Goal: Task Accomplishment & Management: Manage account settings

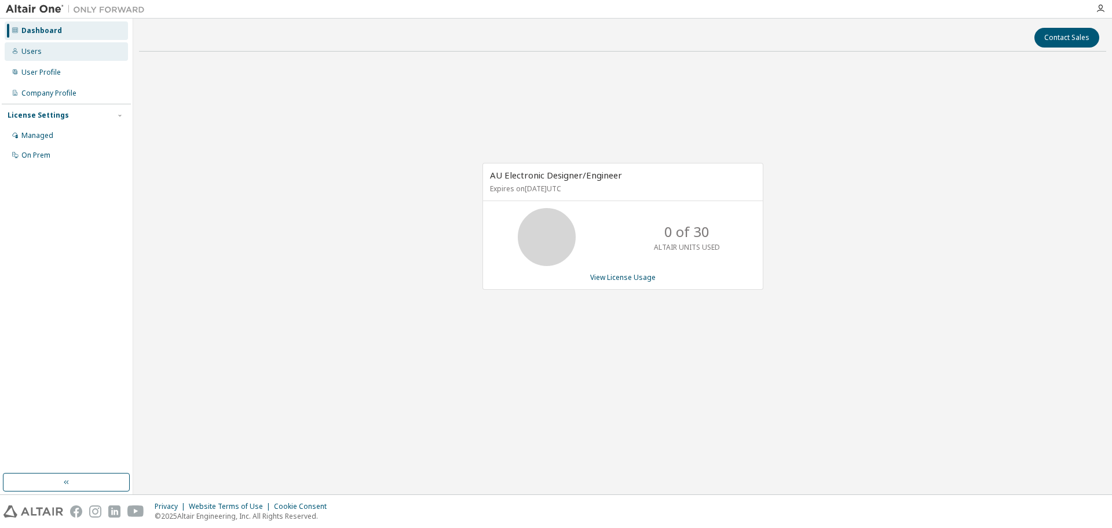
click at [34, 49] on div "Users" at bounding box center [31, 51] width 20 height 9
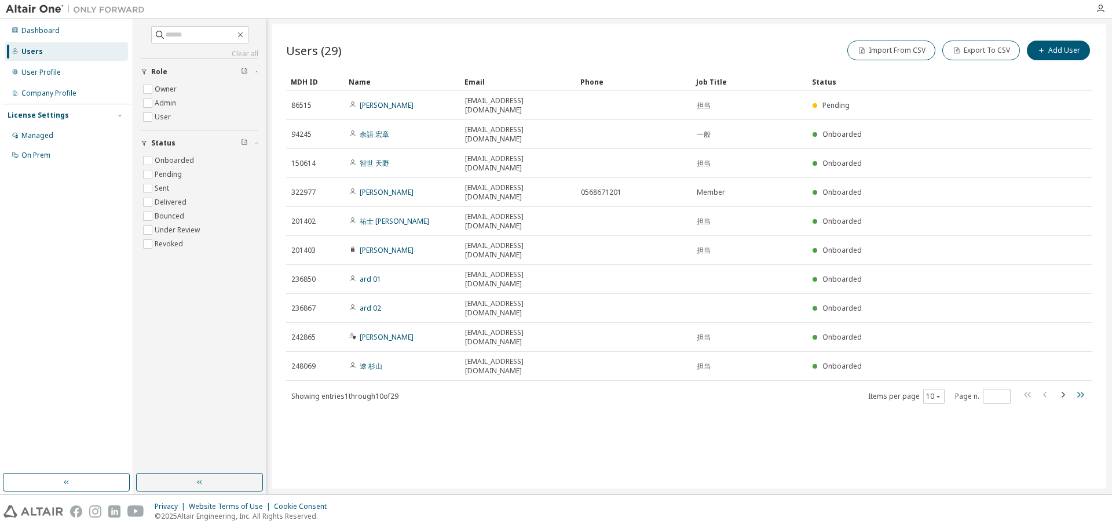
click at [1083, 387] on icon "button" at bounding box center [1080, 394] width 14 height 14
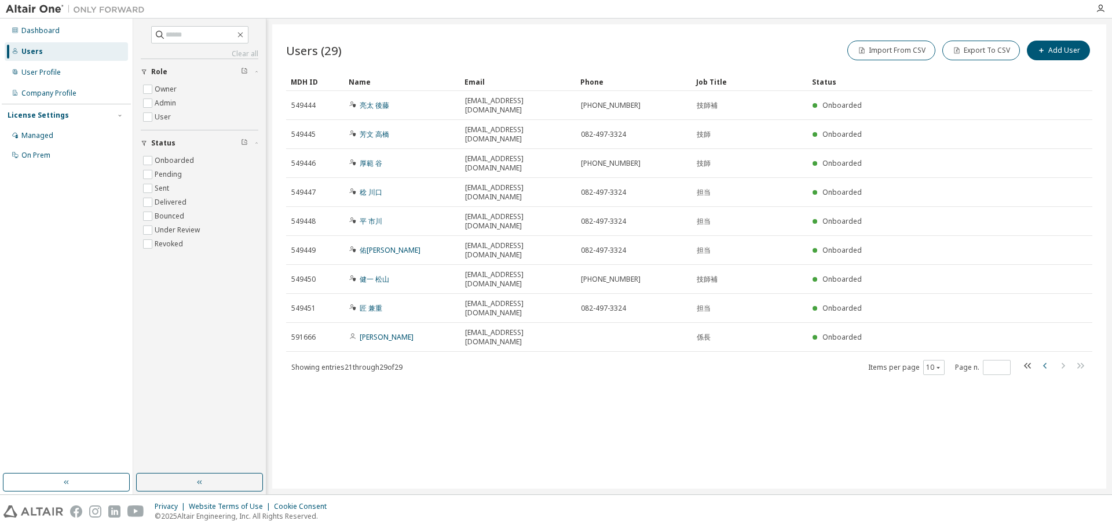
click at [1044, 358] on icon "button" at bounding box center [1045, 365] width 14 height 14
type input "*"
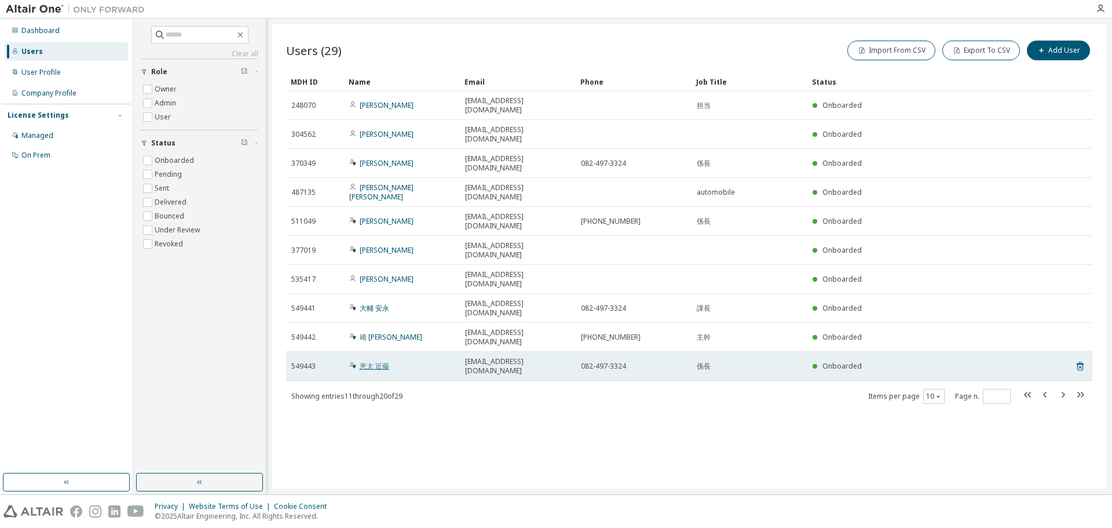
click at [375, 361] on link "恵太 近藤" at bounding box center [375, 366] width 30 height 10
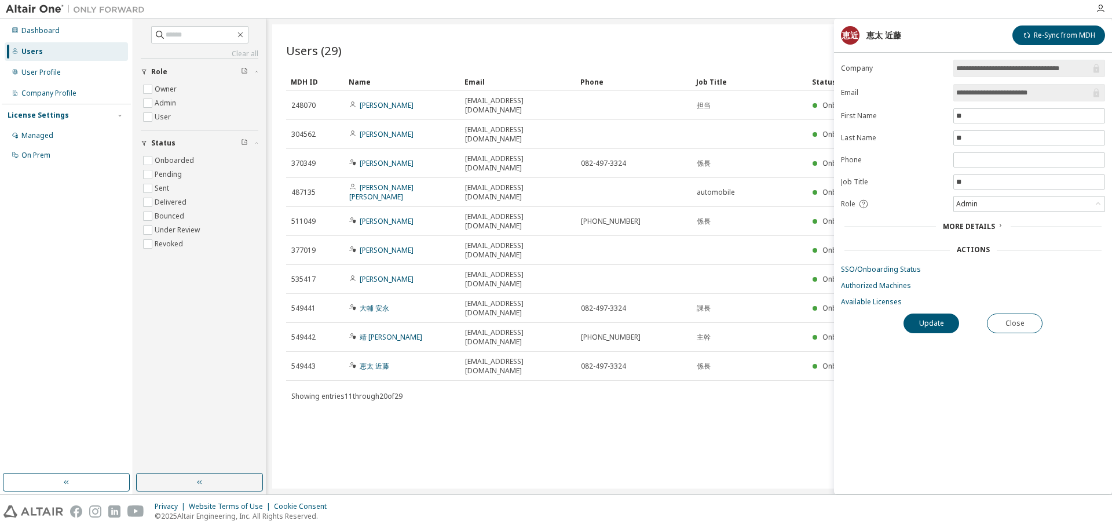
click at [986, 227] on span "More Details" at bounding box center [969, 226] width 52 height 10
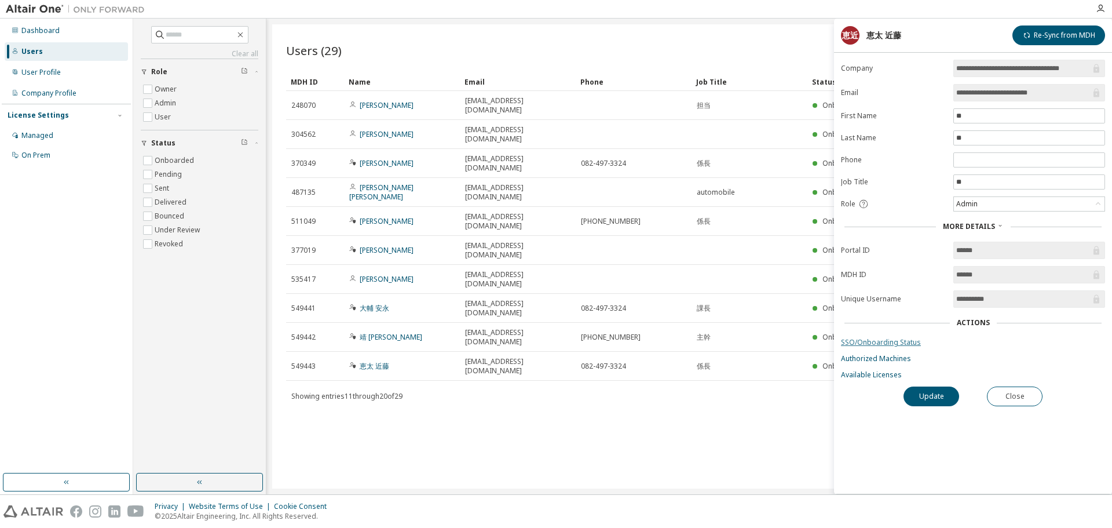
click at [896, 346] on link "SSO/Onboarding Status" at bounding box center [973, 342] width 264 height 9
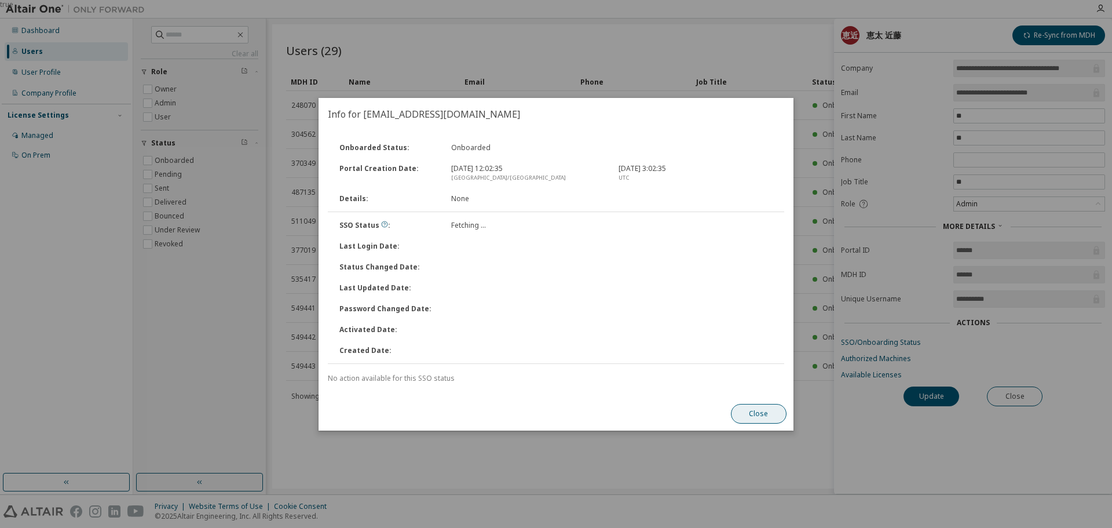
click at [754, 411] on button "Close" at bounding box center [759, 414] width 56 height 20
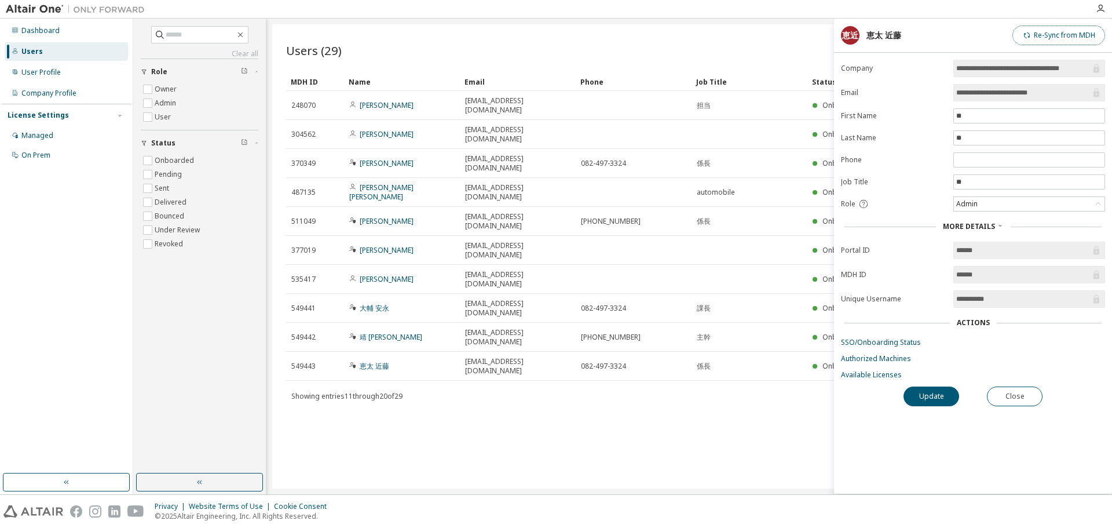
click at [1077, 30] on button "Re-Sync from MDH" at bounding box center [1058, 35] width 93 height 20
click at [862, 360] on link "Authorized Machines" at bounding box center [973, 358] width 264 height 9
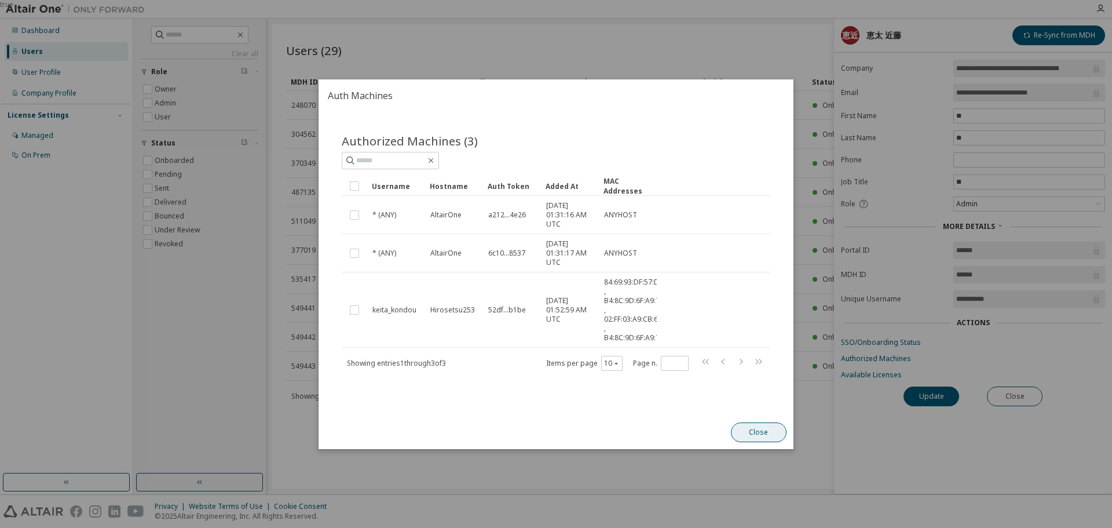
click at [756, 429] on button "Close" at bounding box center [759, 432] width 56 height 20
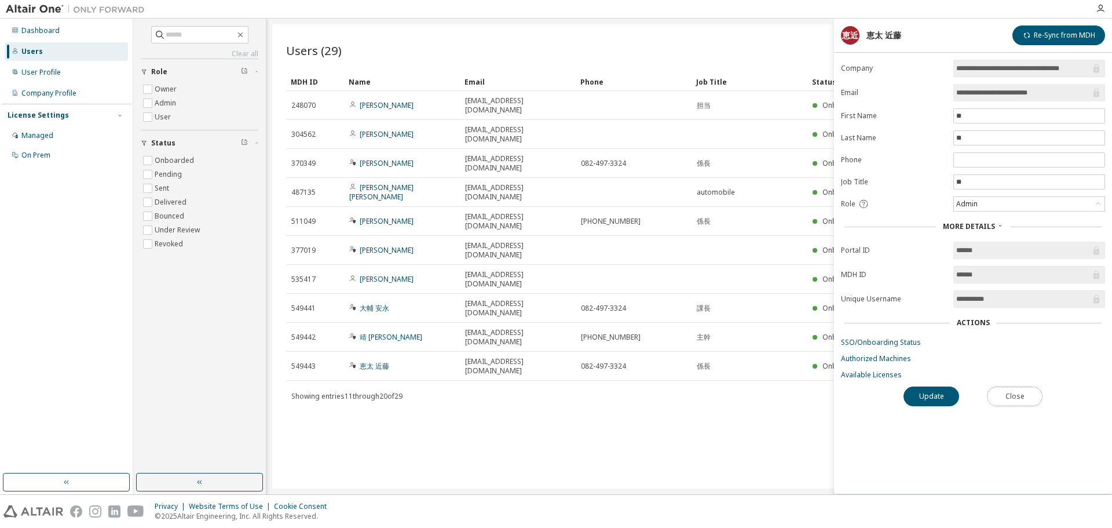
drag, startPoint x: 1019, startPoint y: 398, endPoint x: 983, endPoint y: 386, distance: 37.4
click at [1019, 398] on button "Close" at bounding box center [1015, 396] width 56 height 20
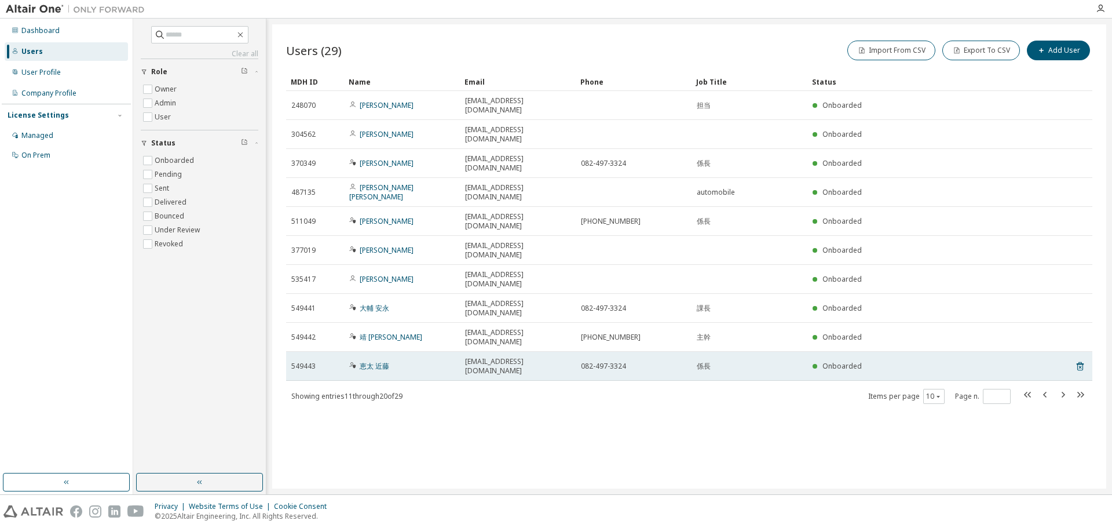
click at [316, 361] on div "549443" at bounding box center [314, 365] width 47 height 9
click at [297, 361] on span "549443" at bounding box center [303, 365] width 24 height 9
click at [385, 361] on link "恵太 近藤" at bounding box center [375, 366] width 30 height 10
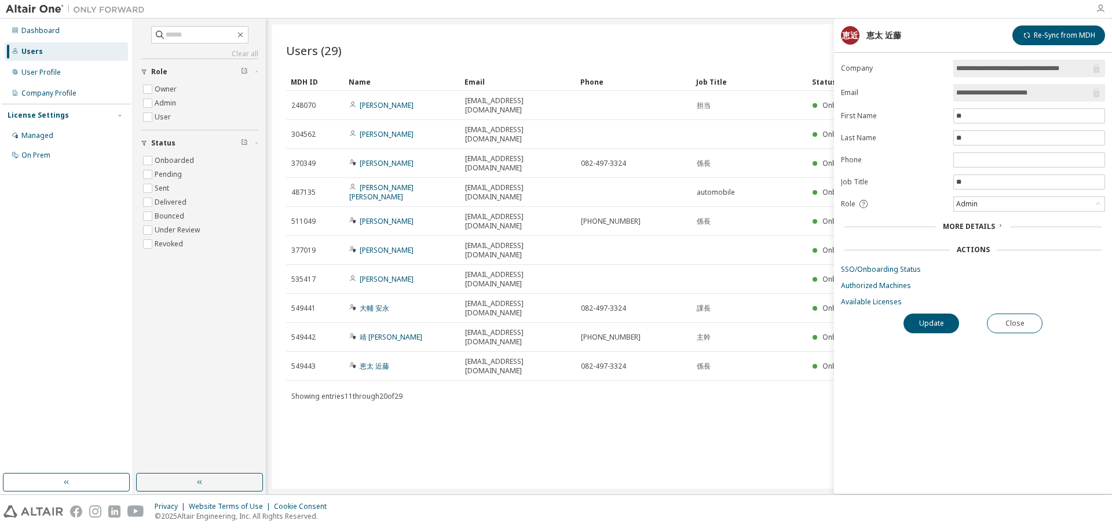
click at [1103, 5] on icon "button" at bounding box center [1100, 8] width 9 height 9
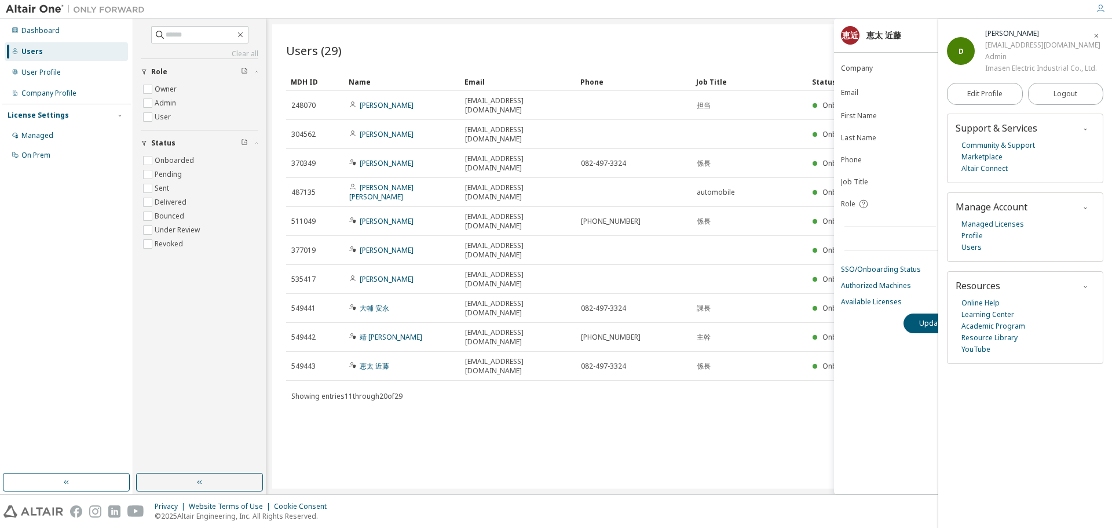
click at [1092, 33] on span "button" at bounding box center [1097, 35] width 12 height 19
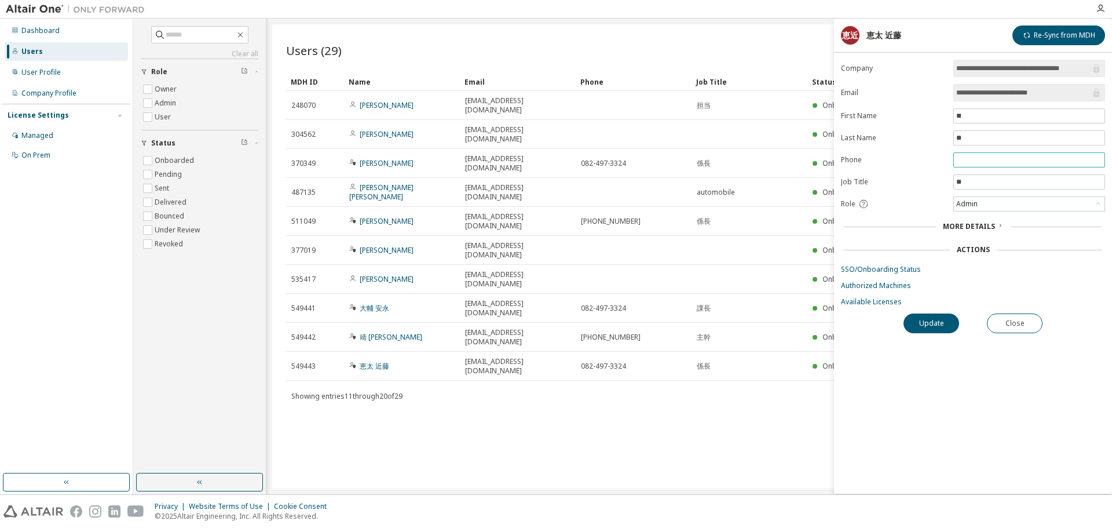
click at [992, 155] on span at bounding box center [1029, 159] width 152 height 15
click at [997, 203] on div "Admin" at bounding box center [1029, 204] width 151 height 14
click at [972, 219] on div "More Details" at bounding box center [973, 226] width 264 height 16
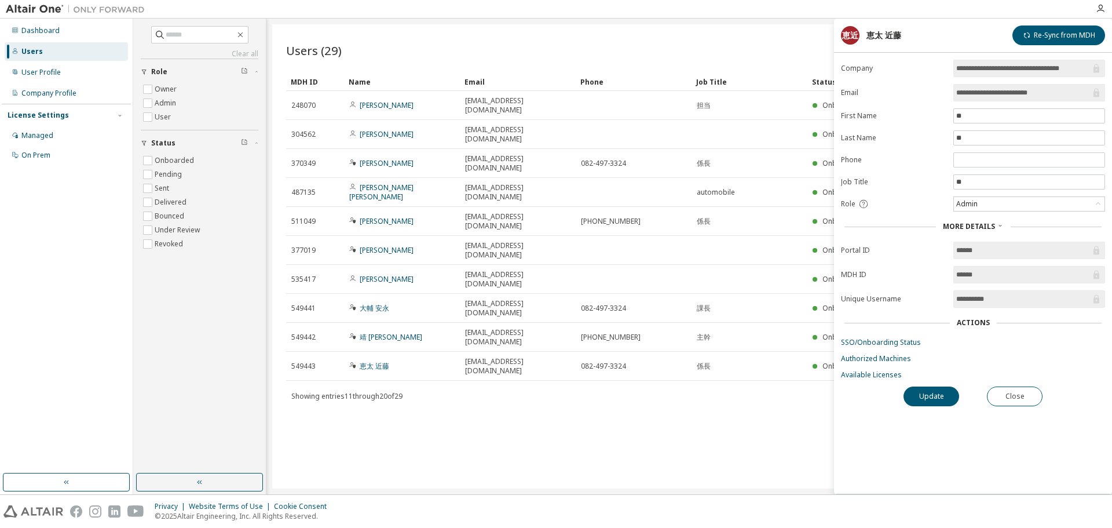
click at [966, 302] on input "**********" at bounding box center [1023, 299] width 134 height 12
click at [866, 375] on link "Available Licenses" at bounding box center [973, 374] width 264 height 9
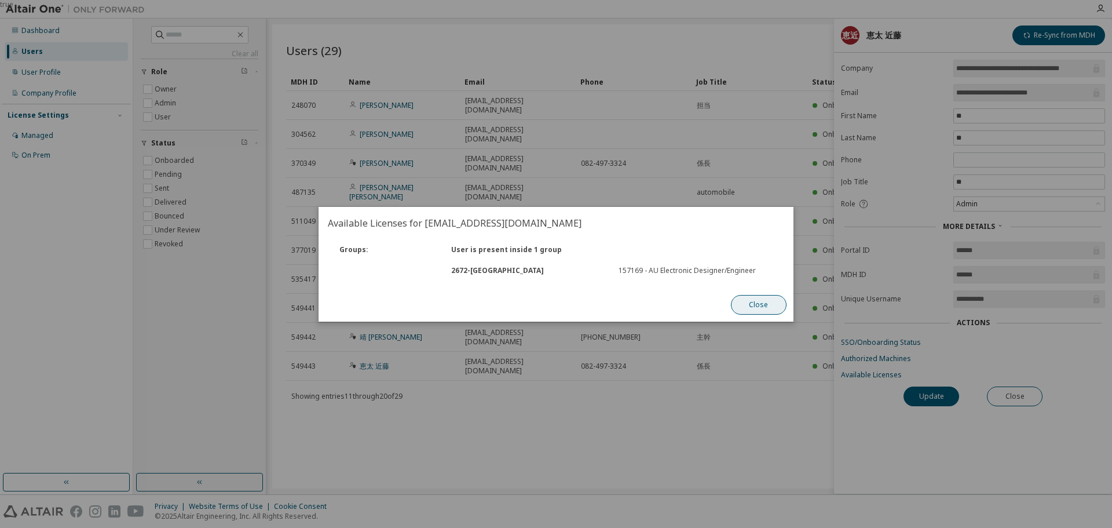
click at [759, 307] on button "Close" at bounding box center [759, 305] width 56 height 20
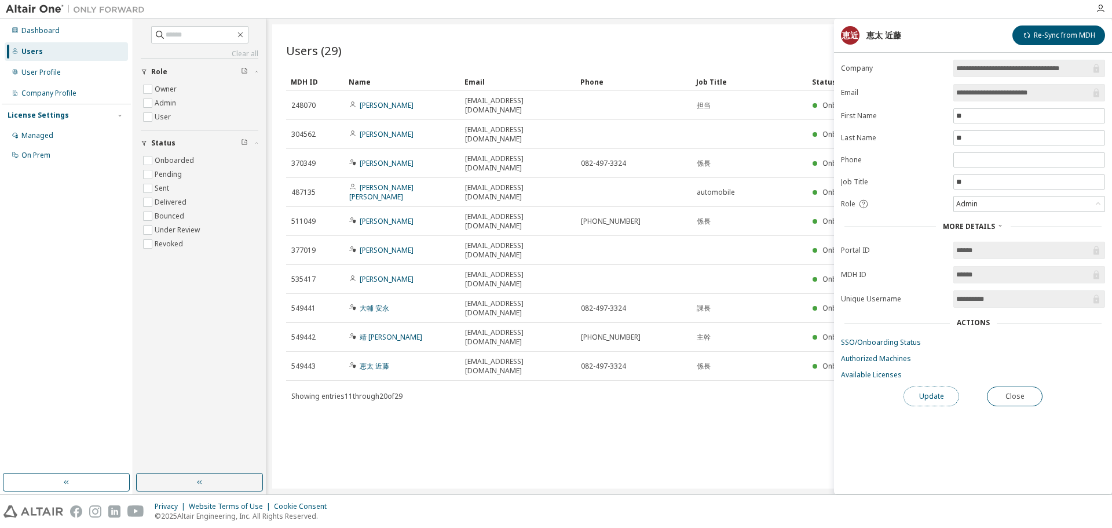
click at [919, 397] on button "Update" at bounding box center [931, 396] width 56 height 20
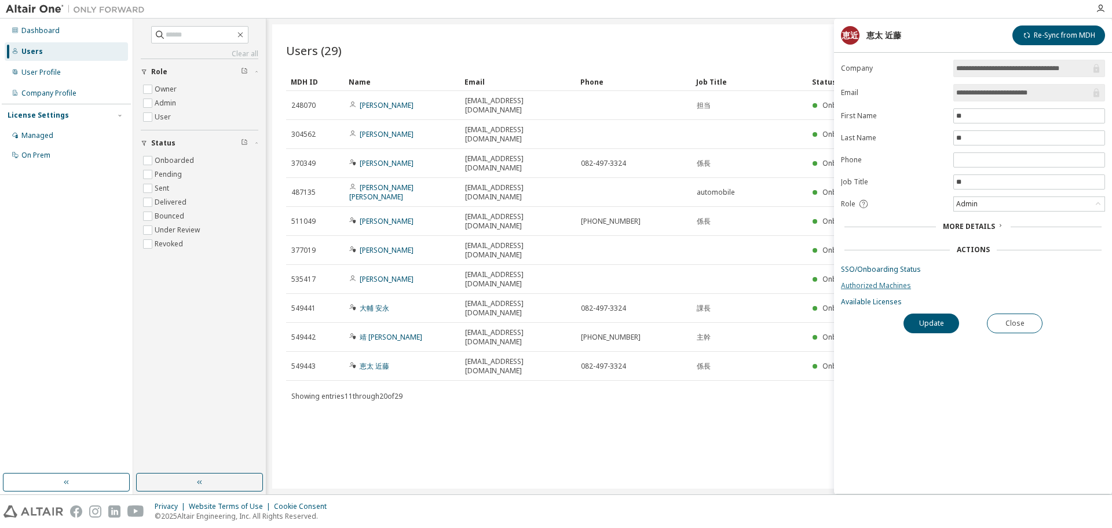
click at [868, 287] on link "Authorized Machines" at bounding box center [973, 285] width 264 height 9
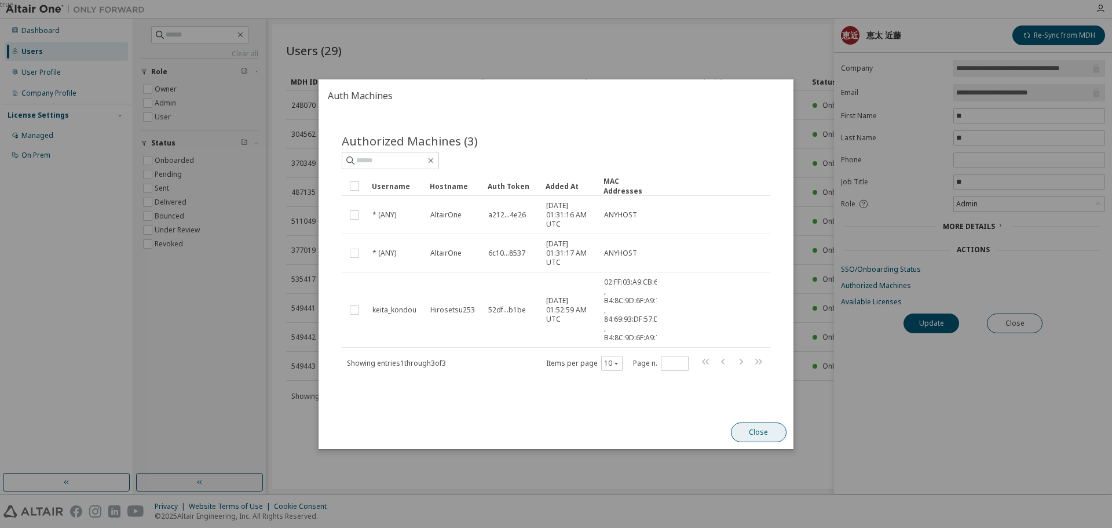
click at [755, 427] on button "Close" at bounding box center [759, 432] width 56 height 20
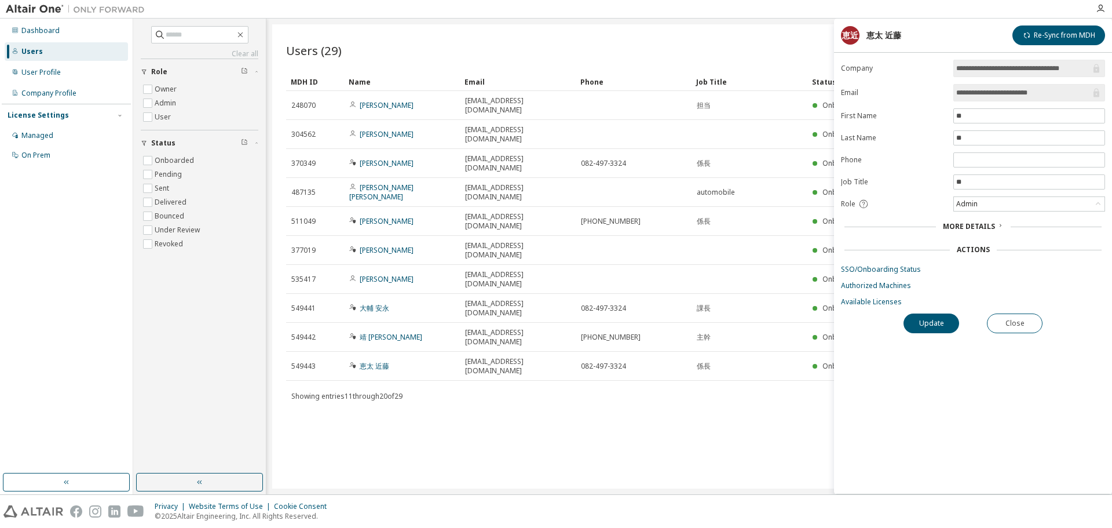
click at [559, 387] on div "Showing entries 11 through 20 of 29 Items per page 10 Page n. *" at bounding box center [689, 395] width 806 height 17
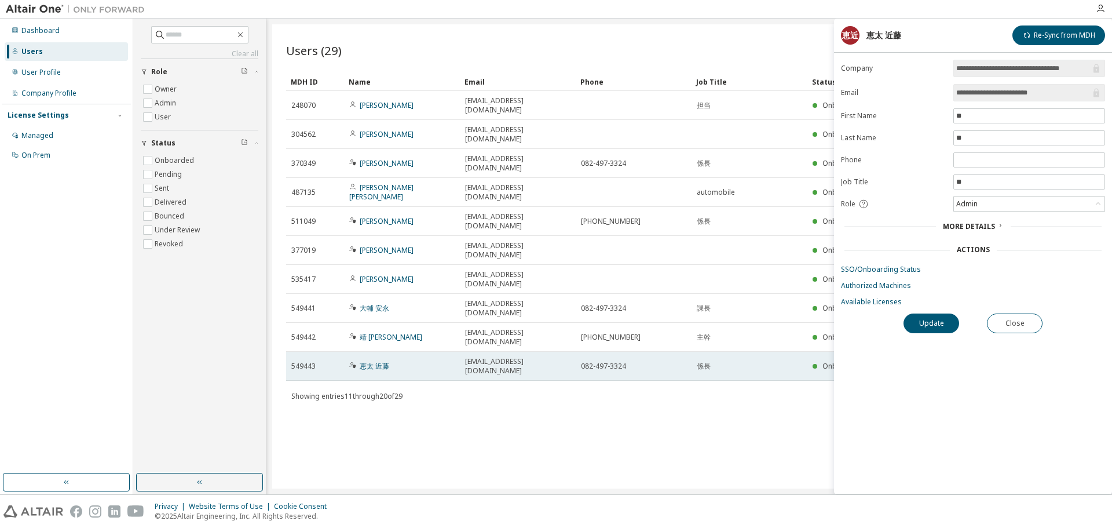
click at [517, 357] on span "[EMAIL_ADDRESS][DOMAIN_NAME]" at bounding box center [517, 366] width 105 height 19
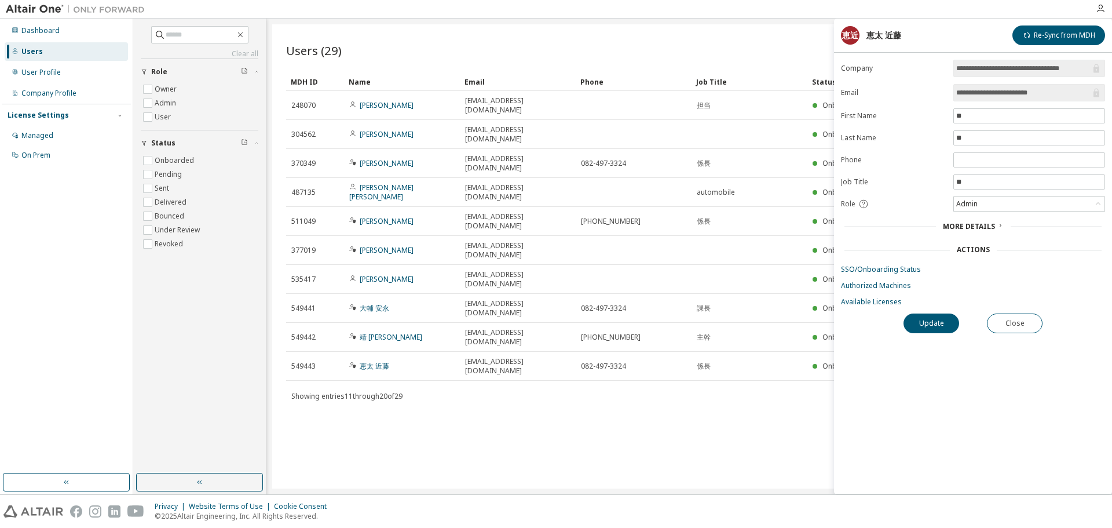
click at [810, 27] on div "Users (29) Import From CSV Export To CSV Add User Clear Load Save Save As Field…" at bounding box center [689, 256] width 834 height 464
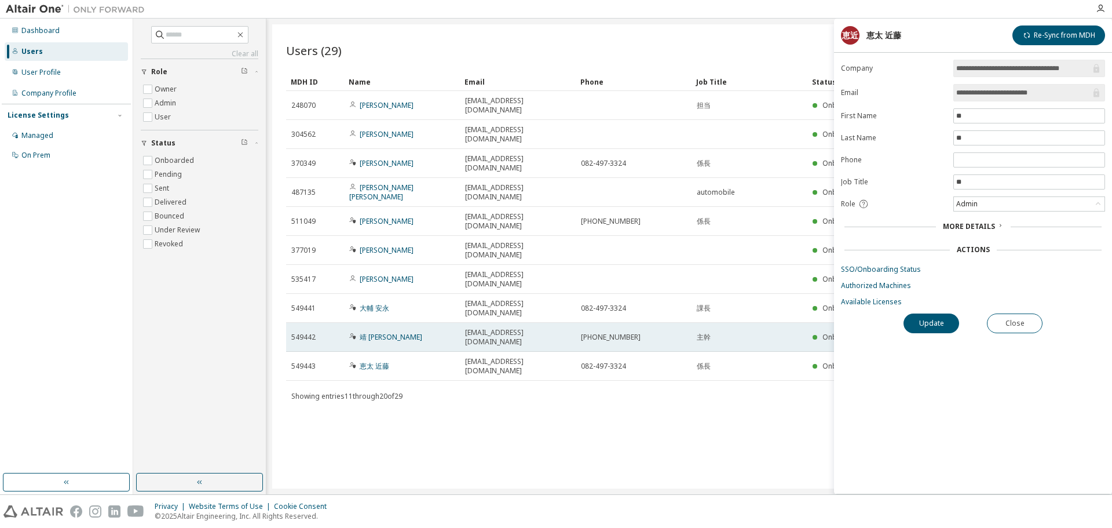
click at [651, 323] on td "[PHONE_NUMBER]" at bounding box center [634, 337] width 116 height 29
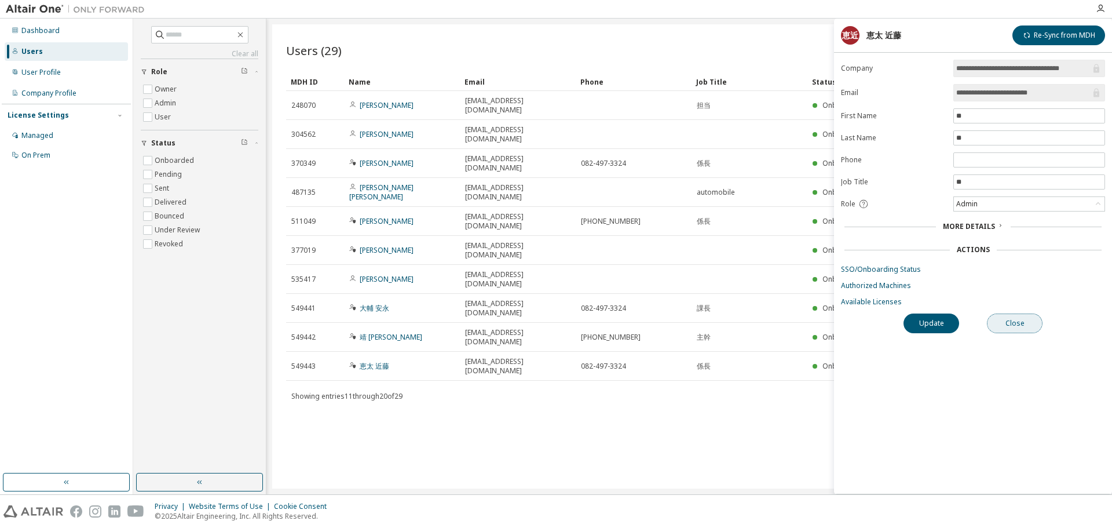
click at [1013, 328] on button "Close" at bounding box center [1015, 323] width 56 height 20
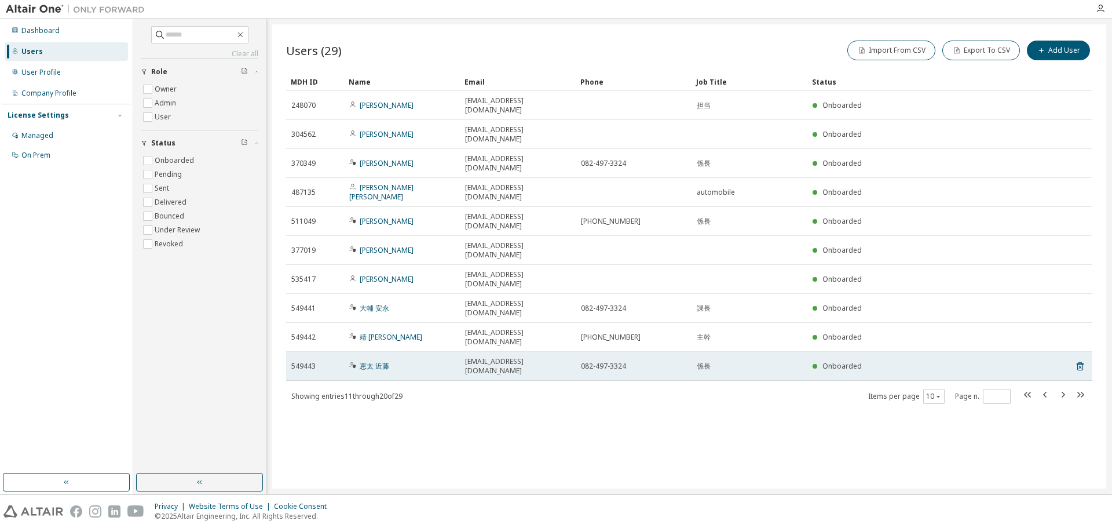
click at [833, 361] on span "Onboarded" at bounding box center [841, 366] width 39 height 10
click at [404, 361] on div "恵太 近藤" at bounding box center [401, 365] width 105 height 9
click at [308, 361] on span "549443" at bounding box center [303, 365] width 24 height 9
click at [372, 361] on link "恵太 近藤" at bounding box center [375, 366] width 30 height 10
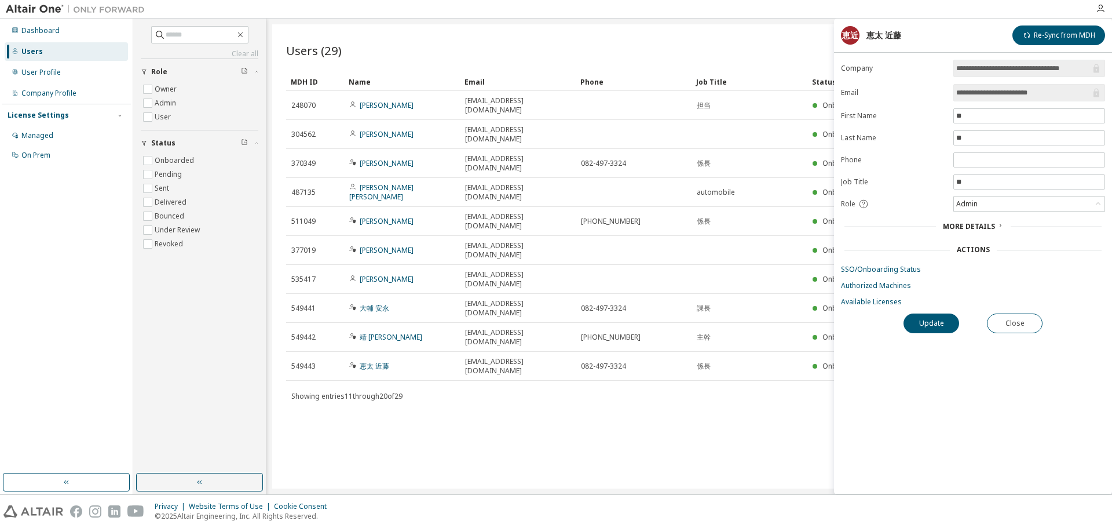
click at [993, 223] on span "More Details" at bounding box center [969, 226] width 52 height 10
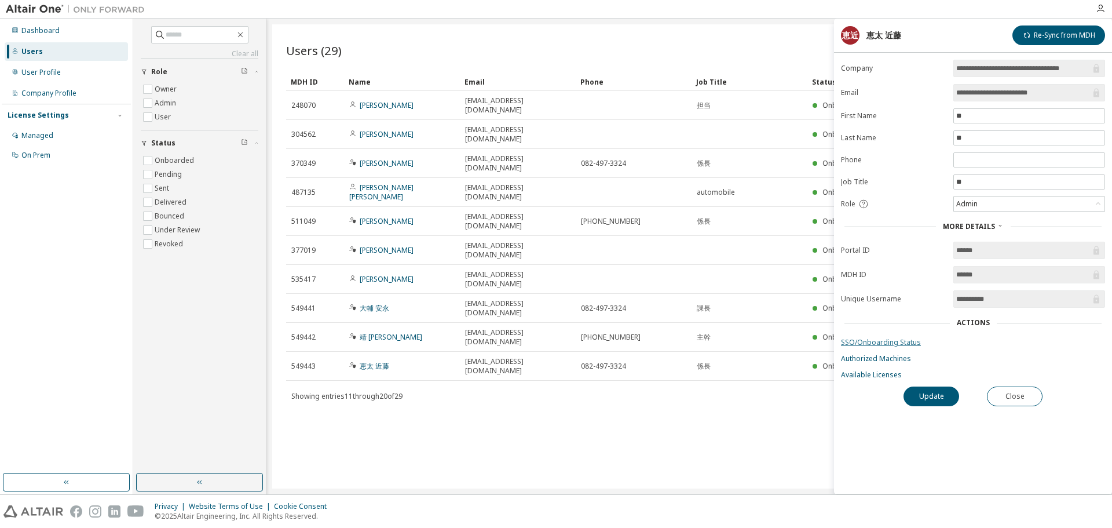
click at [887, 339] on link "SSO/Onboarding Status" at bounding box center [973, 342] width 264 height 9
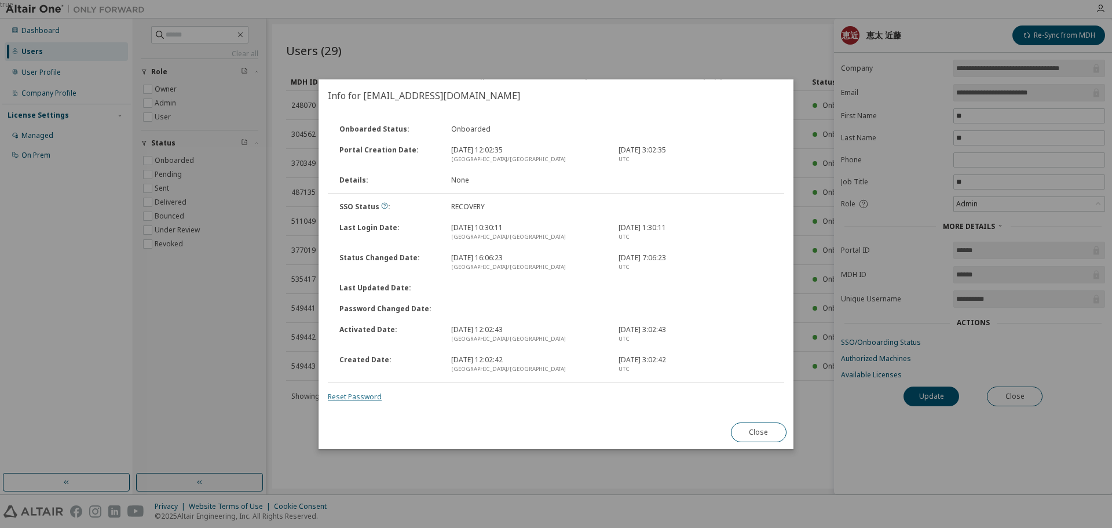
click at [346, 396] on link "Reset Password" at bounding box center [355, 396] width 54 height 10
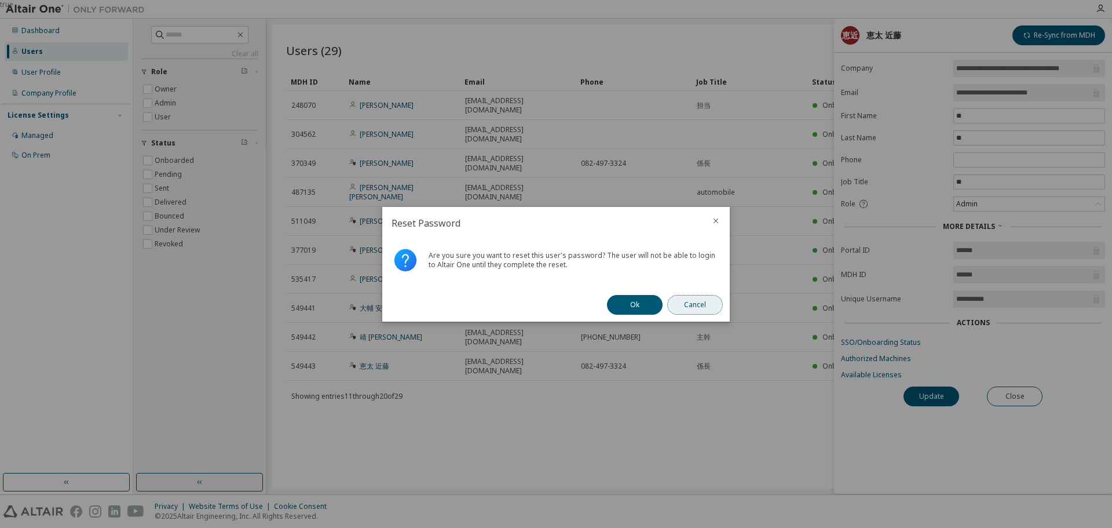
click at [701, 298] on button "Cancel" at bounding box center [695, 305] width 56 height 20
